Goal: Transaction & Acquisition: Obtain resource

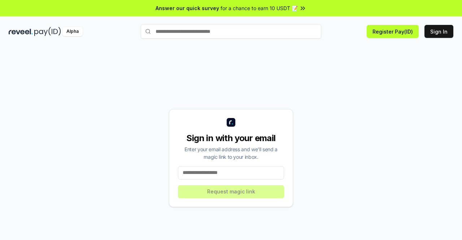
click at [216, 172] on input at bounding box center [231, 172] width 106 height 13
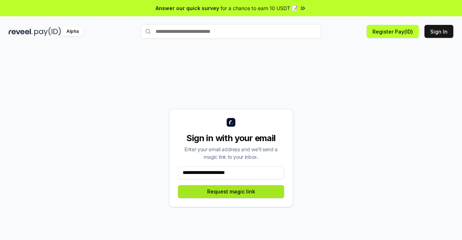
type input "**********"
click at [235, 194] on button "Request magic link" at bounding box center [231, 191] width 106 height 13
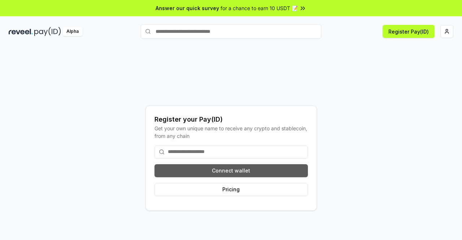
click at [243, 171] on button "Connect wallet" at bounding box center [230, 170] width 153 height 13
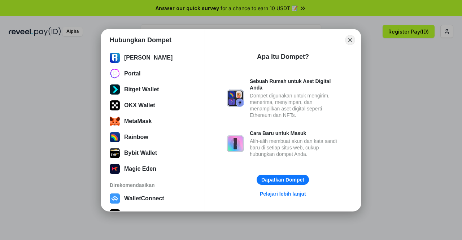
scroll to position [136, 0]
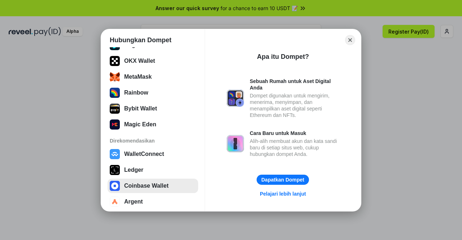
click at [162, 184] on button "Coinbase Wallet" at bounding box center [152, 186] width 91 height 14
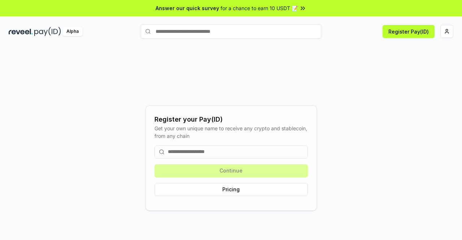
scroll to position [21, 0]
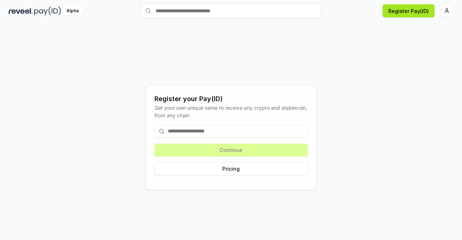
click at [394, 11] on button "Register Pay(ID)" at bounding box center [408, 10] width 52 height 13
